Goal: Obtain resource: Download file/media

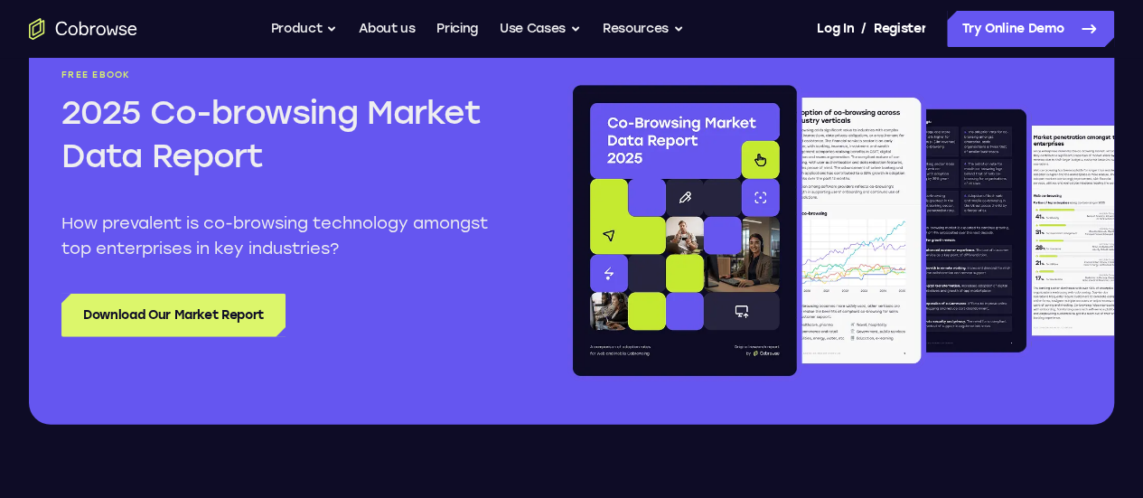
scroll to position [2168, 0]
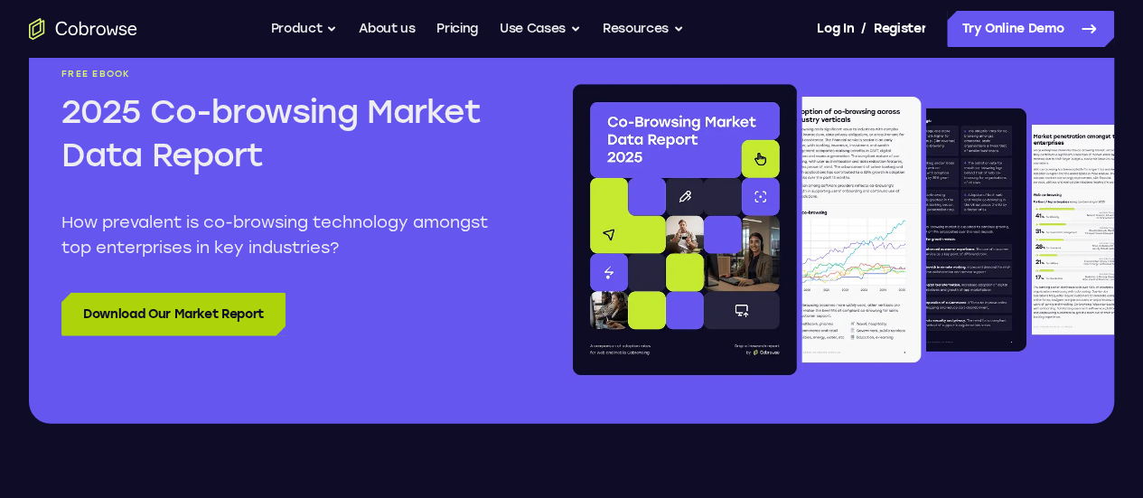
click at [251, 336] on link "Download Our Market Report" at bounding box center [173, 314] width 224 height 43
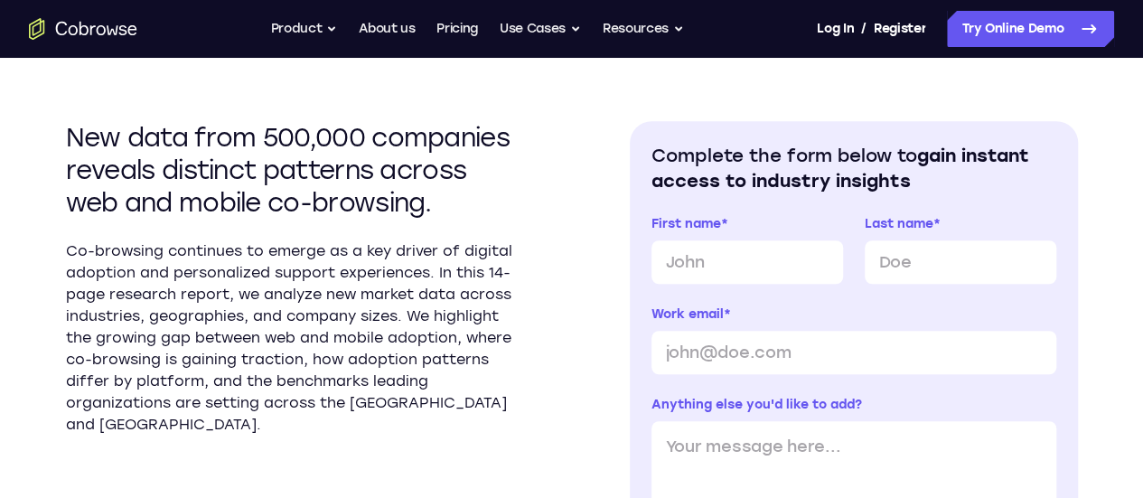
scroll to position [490, 0]
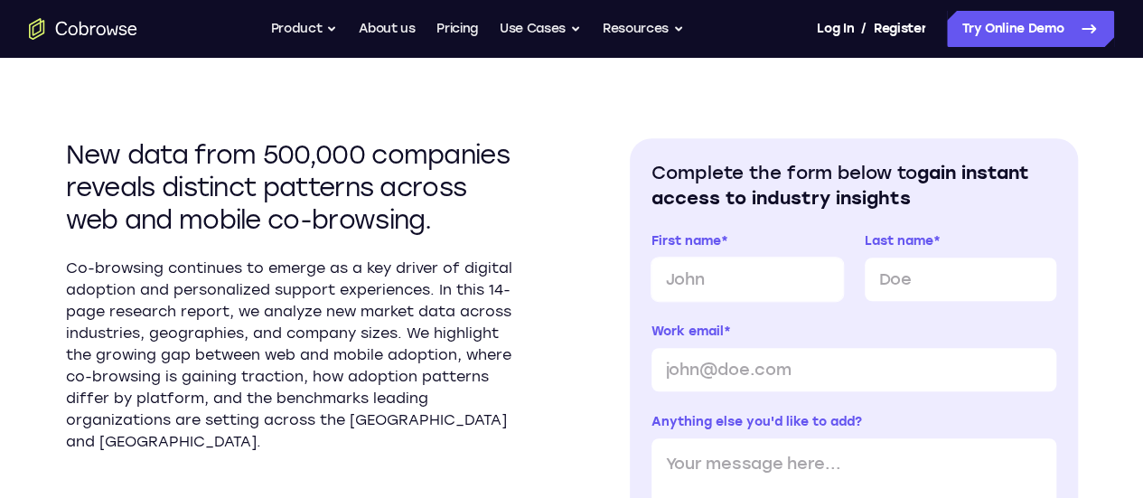
click at [732, 283] on input "First name *" at bounding box center [747, 278] width 192 height 43
type input "[PERSON_NAME]"
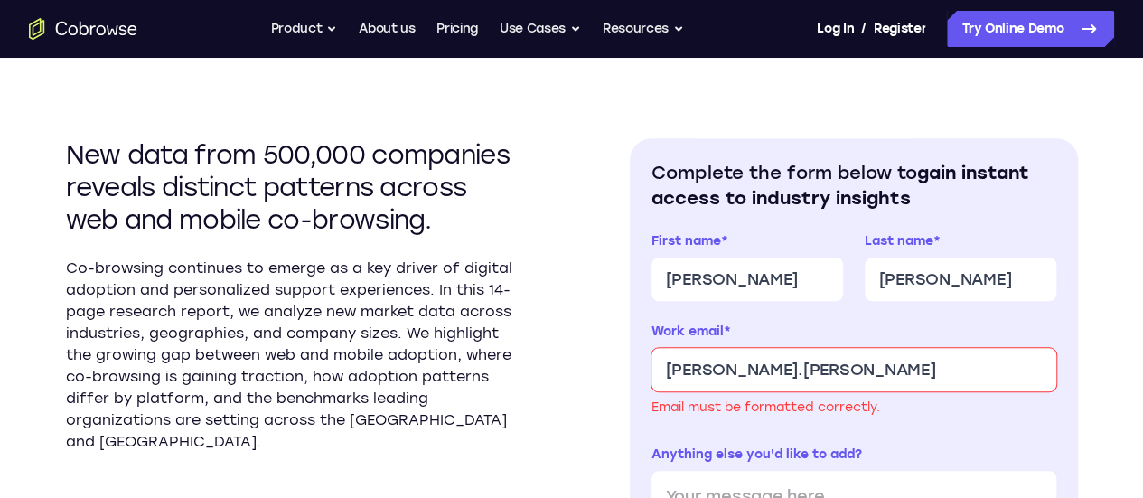
type input "[PERSON_NAME][EMAIL_ADDRESS][PERSON_NAME][DOMAIN_NAME]"
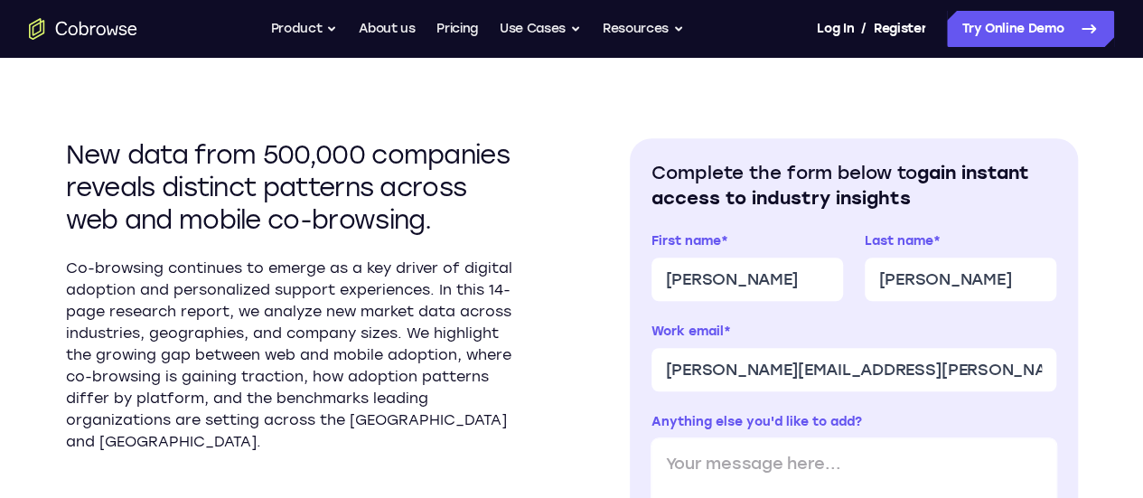
click at [688, 463] on textarea "Anything else you'd like to add?" at bounding box center [853, 496] width 405 height 116
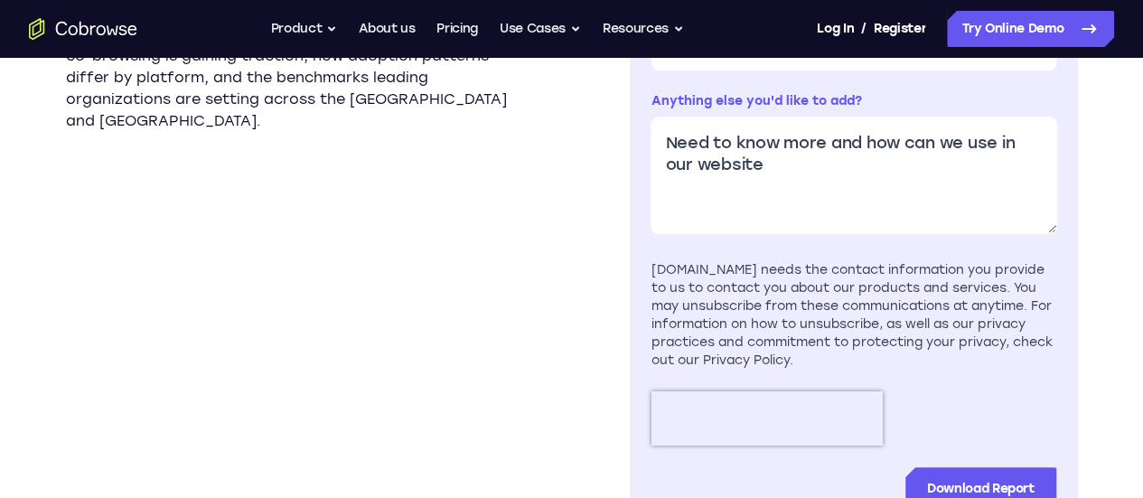
scroll to position [811, 0]
type textarea "Need to know more and how can we use in our website"
click at [943, 483] on input "Download Report" at bounding box center [980, 487] width 151 height 43
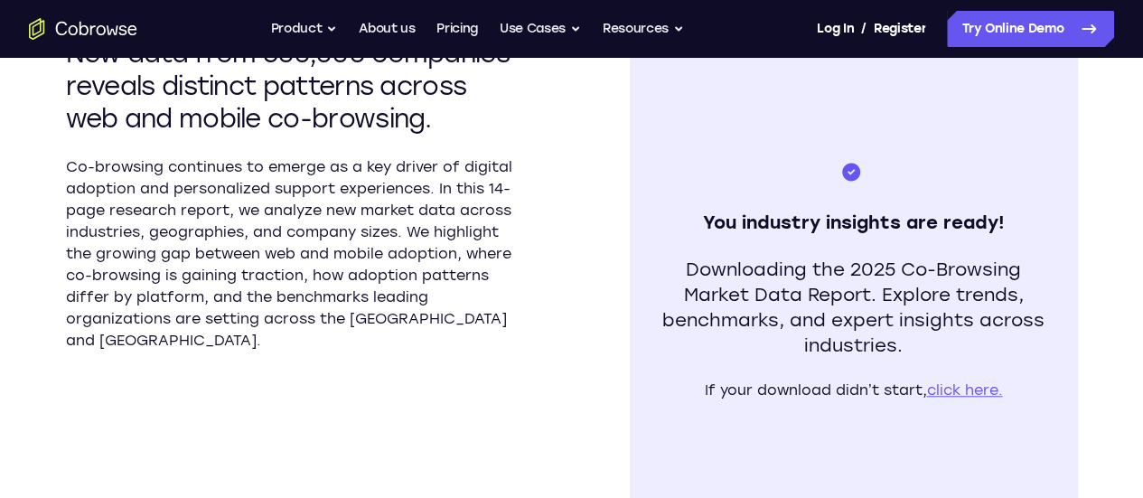
scroll to position [603, 0]
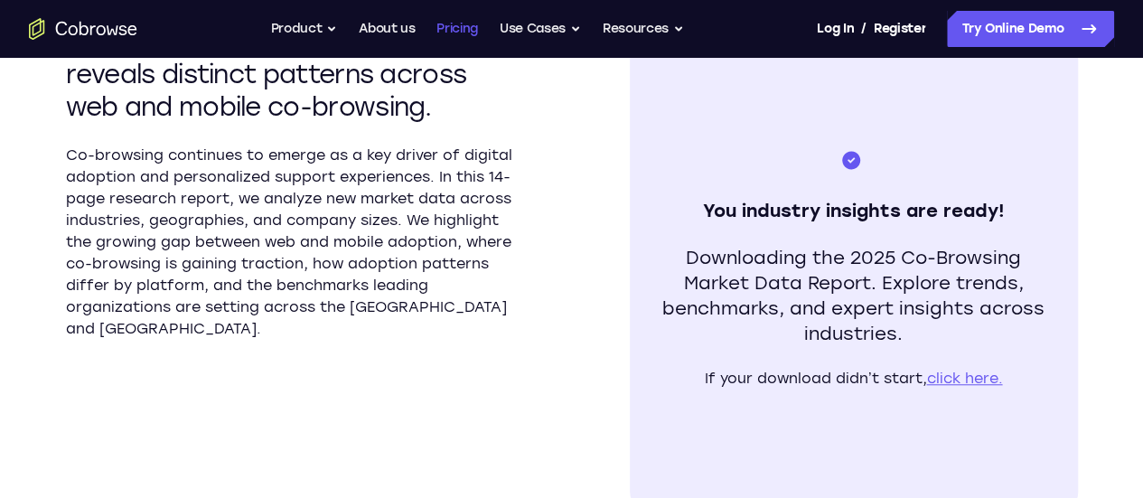
click at [454, 33] on link "Pricing" at bounding box center [457, 29] width 42 height 36
